Goal: Task Accomplishment & Management: Use online tool/utility

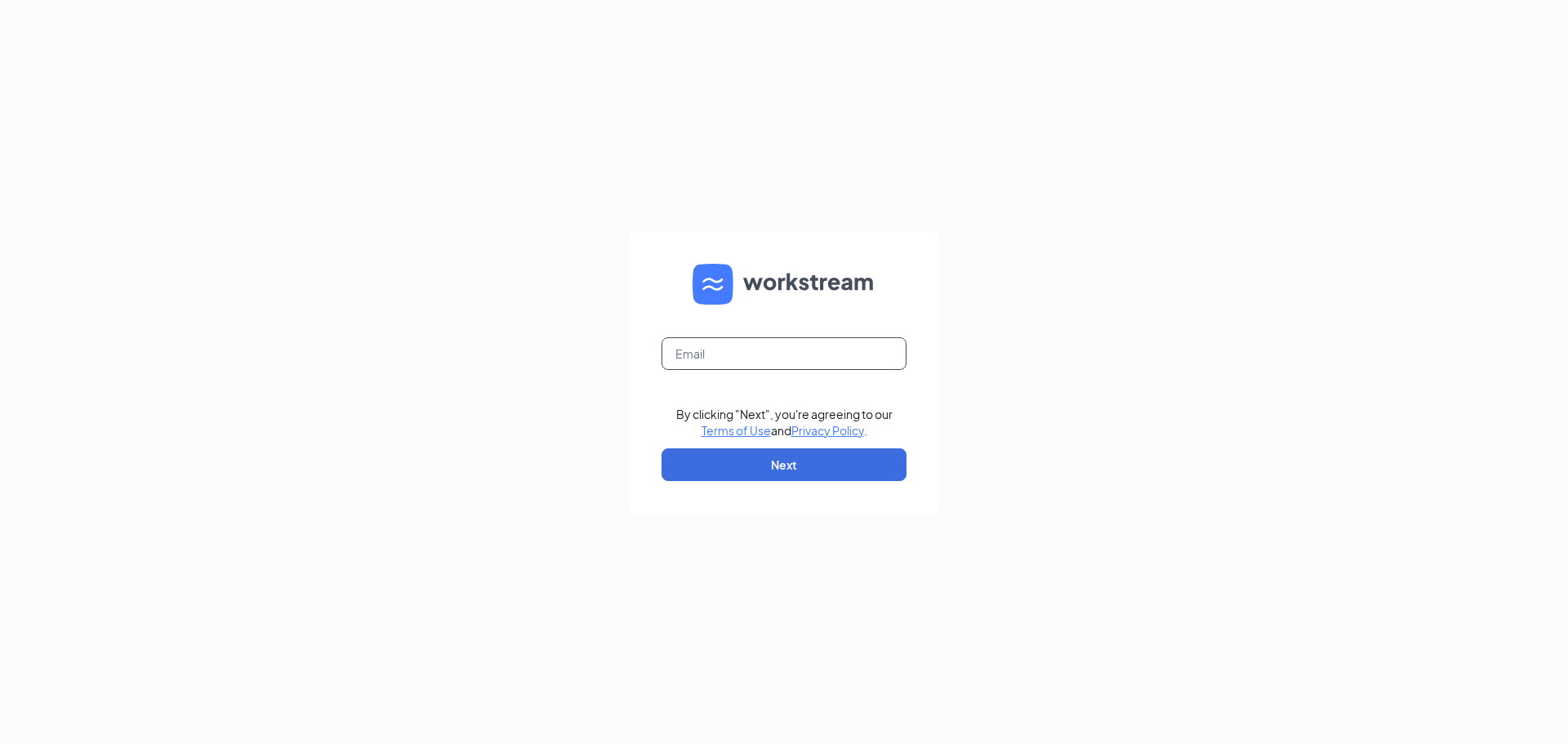
click at [710, 355] on input "text" at bounding box center [784, 353] width 245 height 33
type input "brian.gibson@cfafranchisee.com"
drag, startPoint x: 791, startPoint y: 433, endPoint x: 790, endPoint y: 460, distance: 27.0
click at [792, 433] on div "By clicking "Next", you're agreeing to our Terms of Use and Privacy Policy ." at bounding box center [784, 422] width 216 height 33
click at [790, 465] on button "Next" at bounding box center [784, 465] width 245 height 33
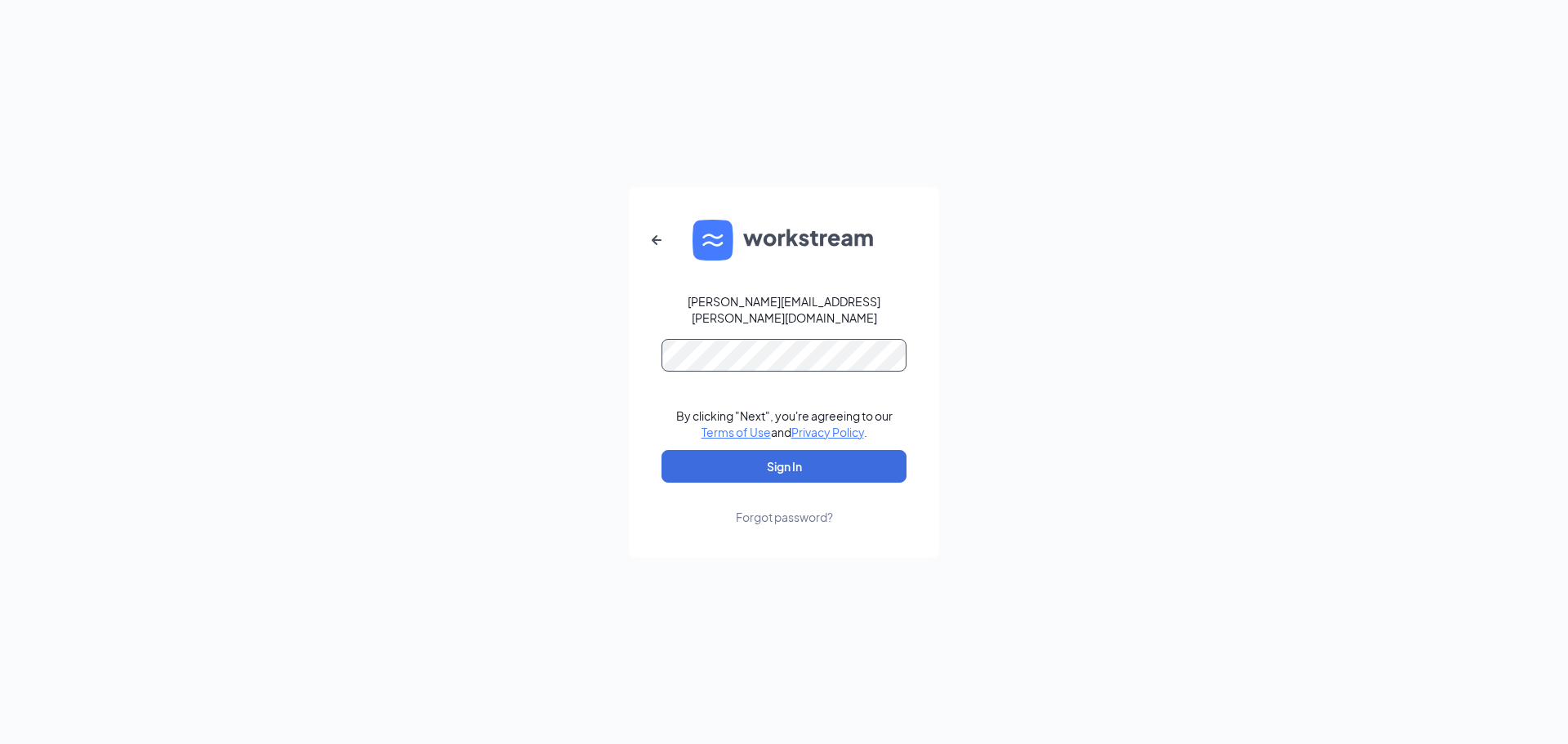
click at [662, 450] on button "Sign In" at bounding box center [784, 466] width 245 height 33
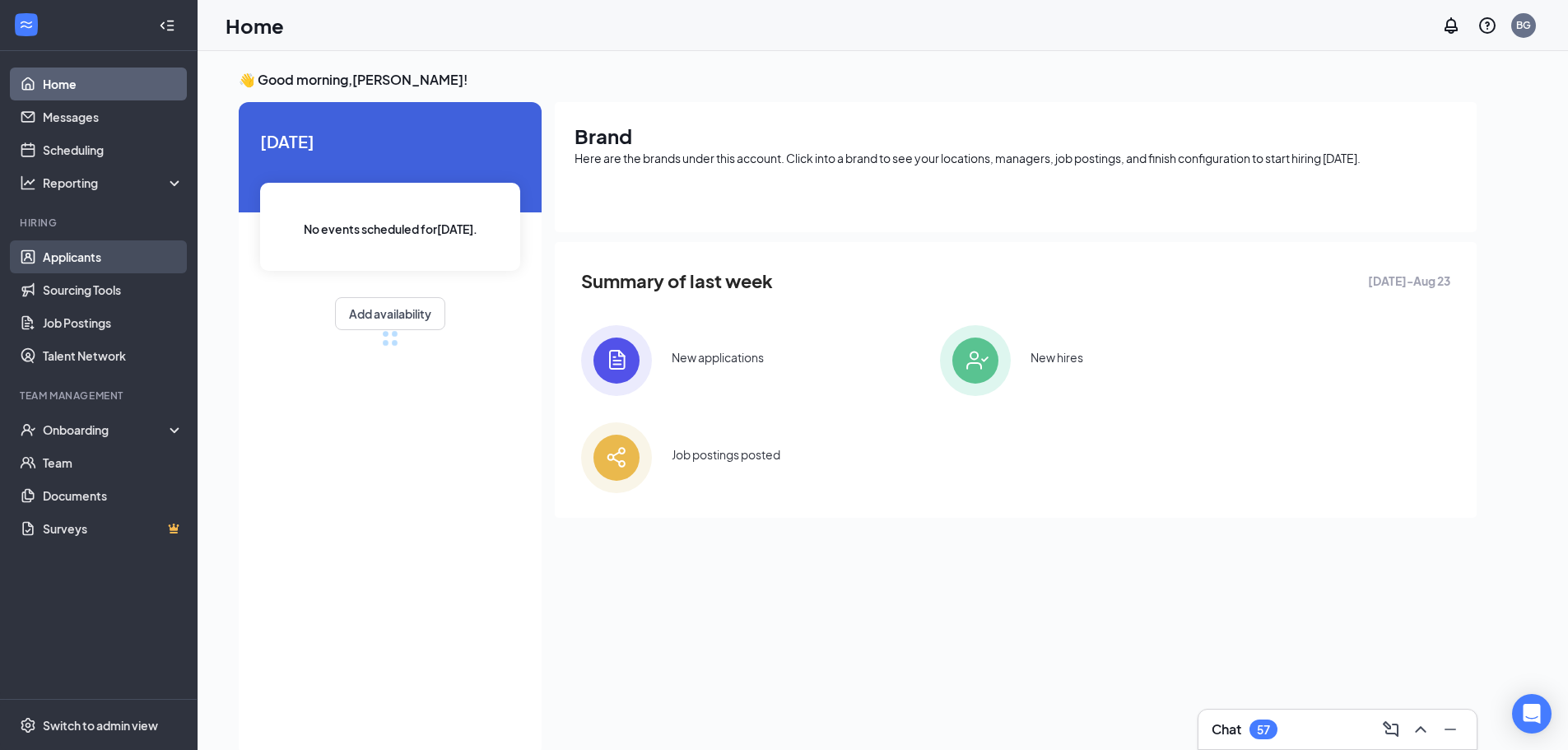
click at [52, 253] on link "Applicants" at bounding box center [113, 257] width 141 height 33
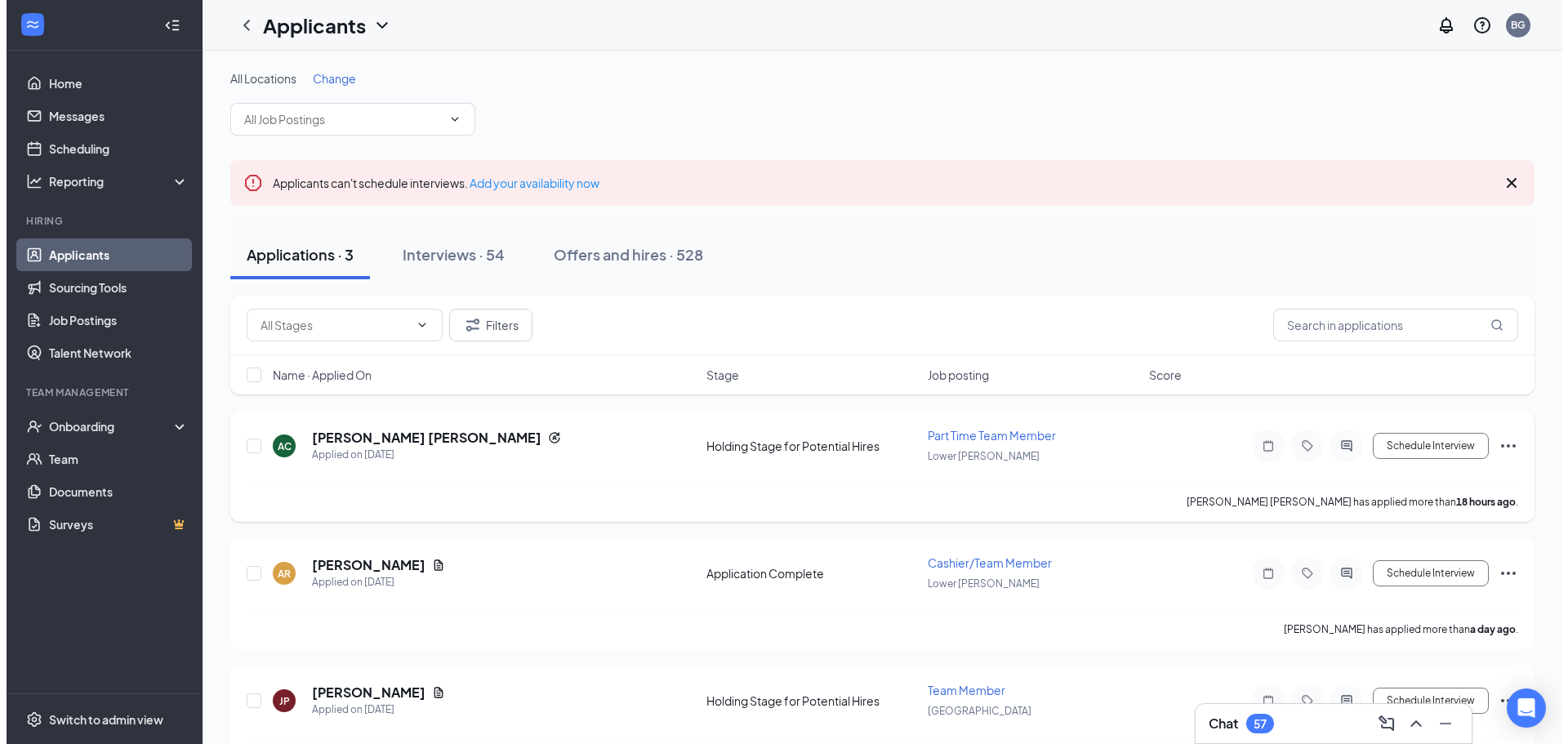
scroll to position [52, 0]
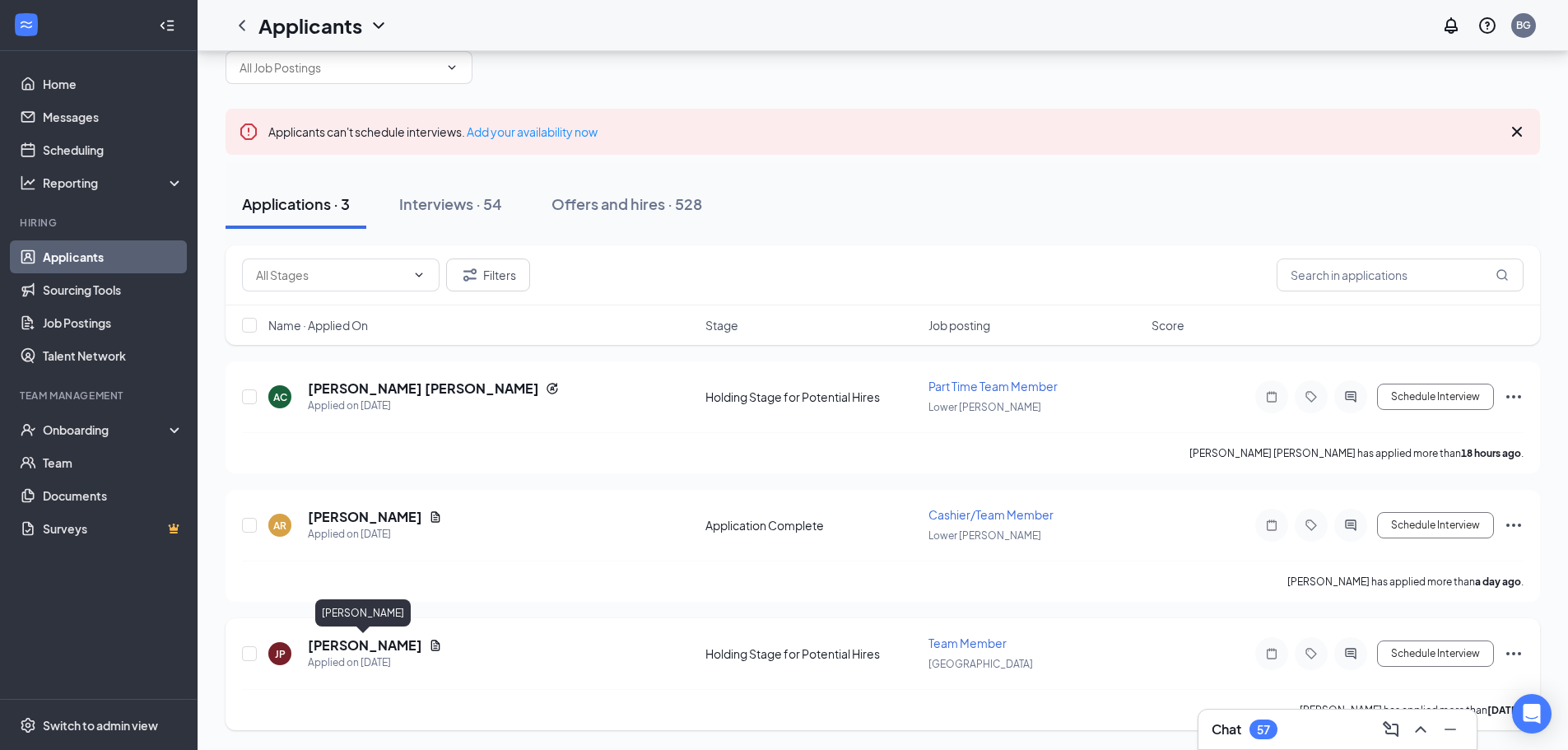
click at [376, 644] on h5 "[PERSON_NAME]" at bounding box center [365, 645] width 114 height 18
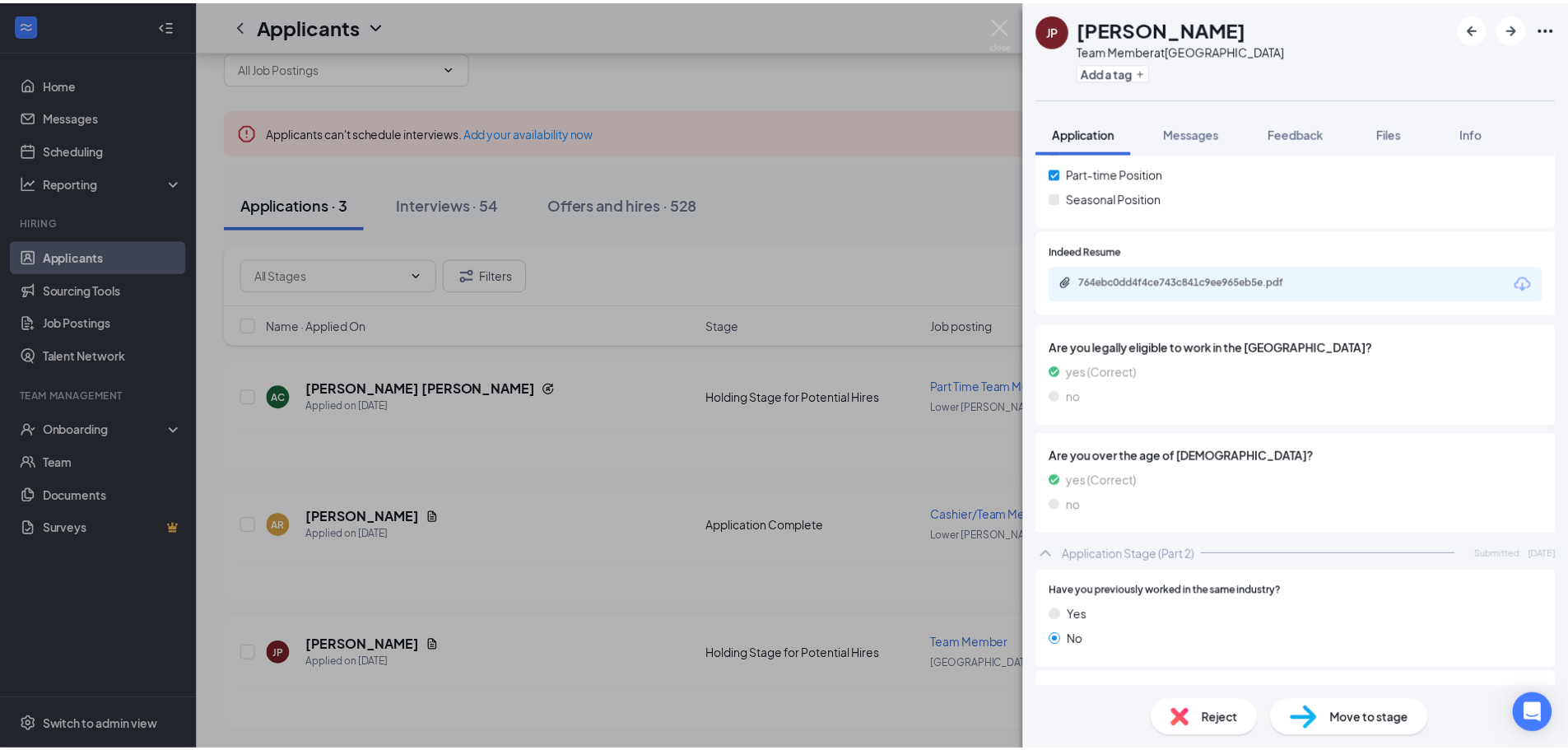
scroll to position [329, 0]
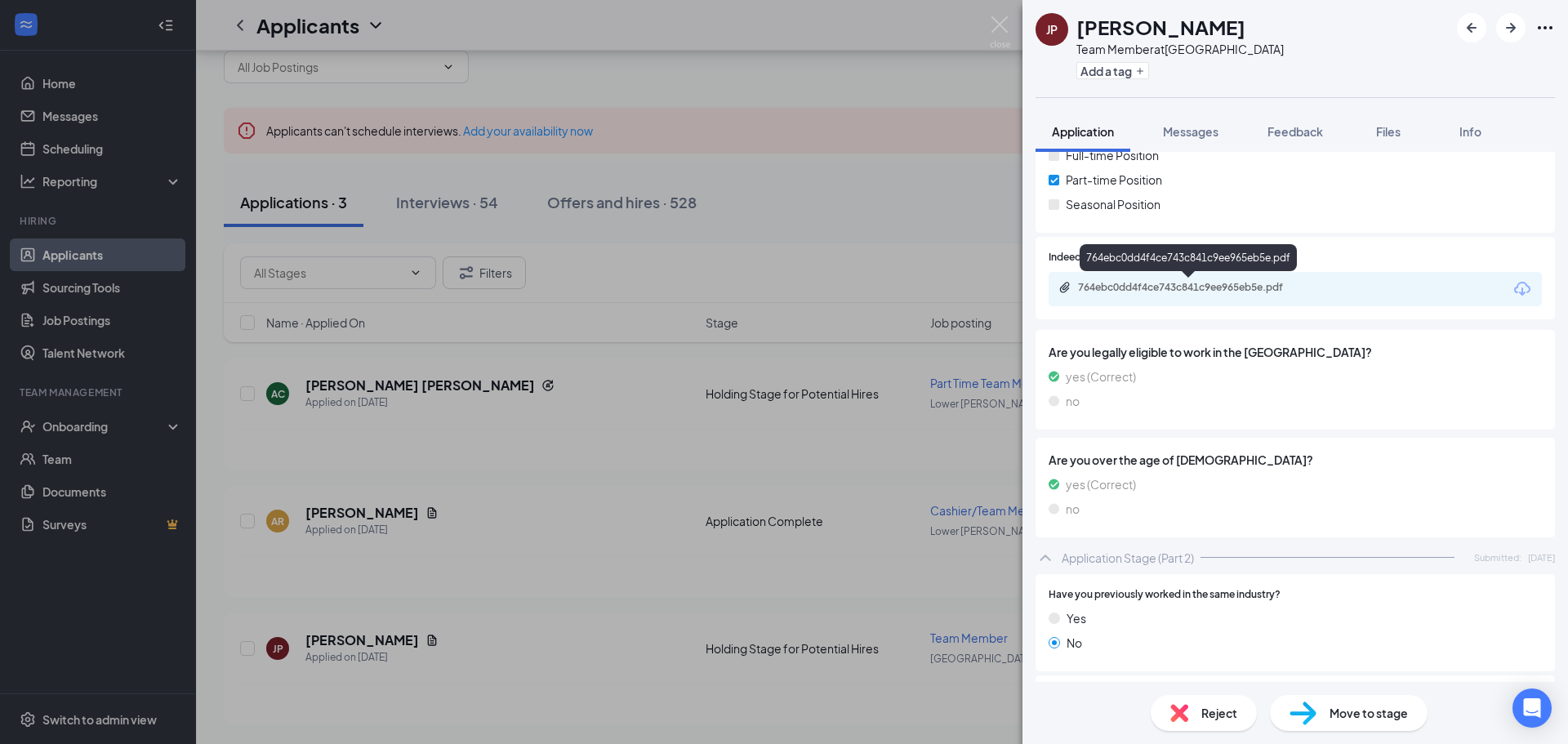
click at [1137, 285] on div "764ebc0dd4f4ce743c841c9ee965eb5e.pdf" at bounding box center [1192, 288] width 228 height 13
click at [996, 25] on img at bounding box center [1001, 32] width 21 height 32
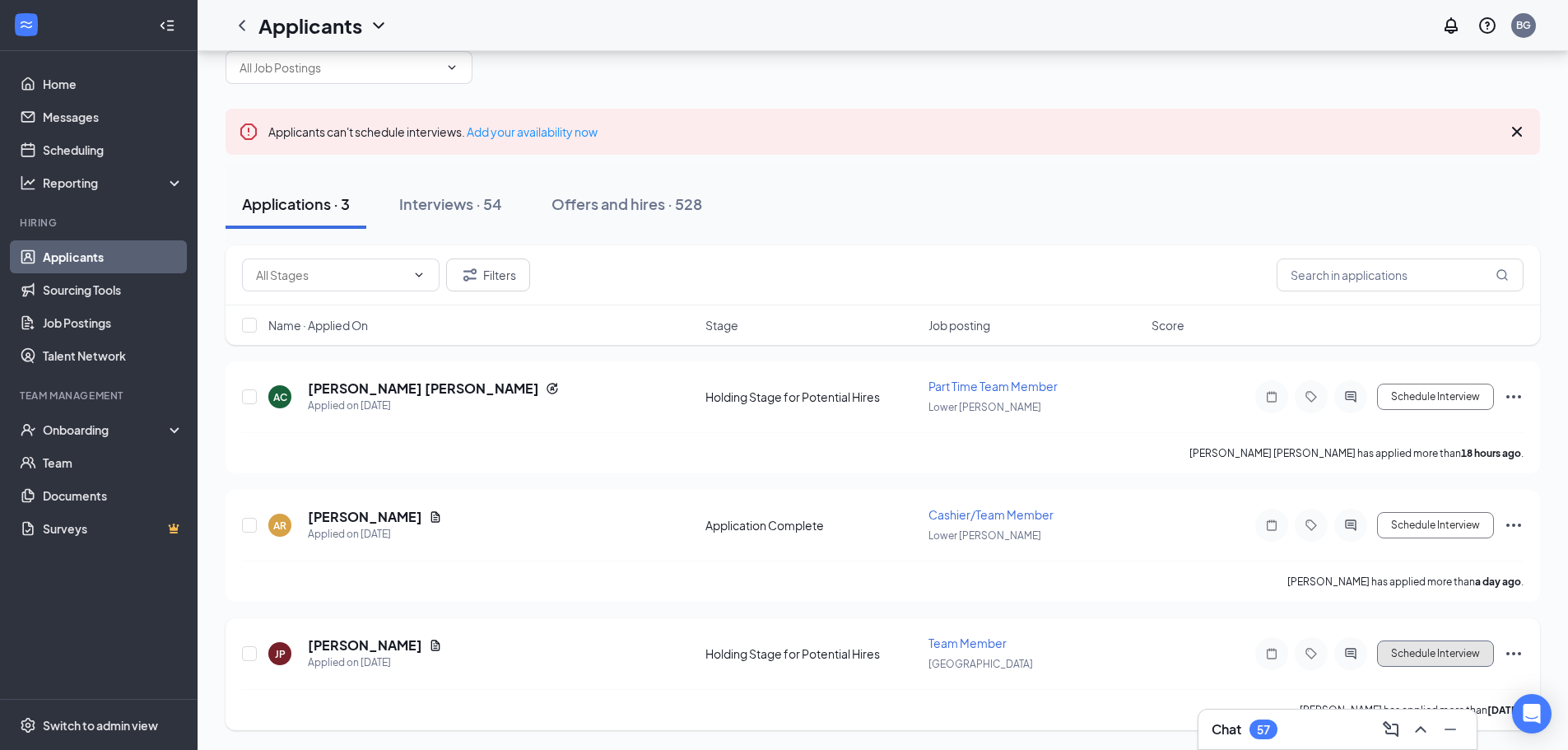
click at [1448, 661] on button "Schedule Interview" at bounding box center [1435, 654] width 117 height 27
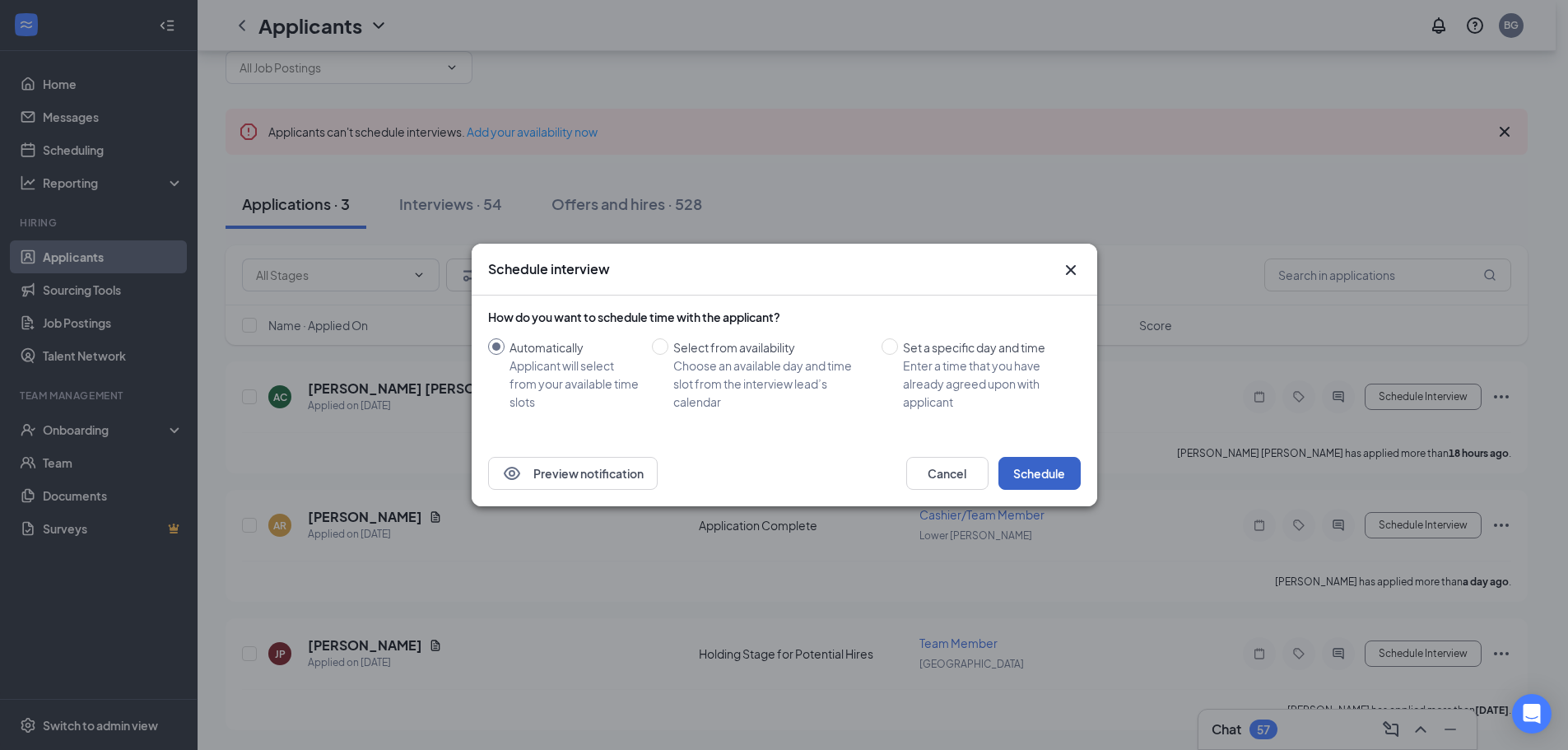
click at [1023, 466] on button "Schedule" at bounding box center [1039, 473] width 83 height 33
